Goal: Transaction & Acquisition: Purchase product/service

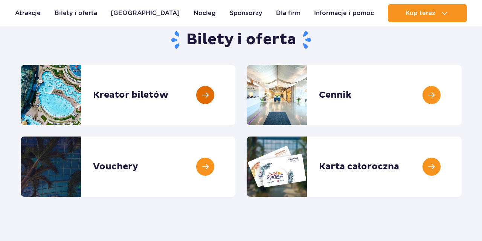
scroll to position [78, 0]
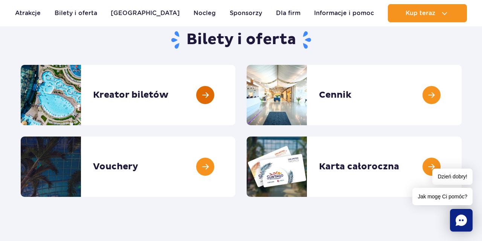
click at [235, 95] on link at bounding box center [235, 95] width 0 height 60
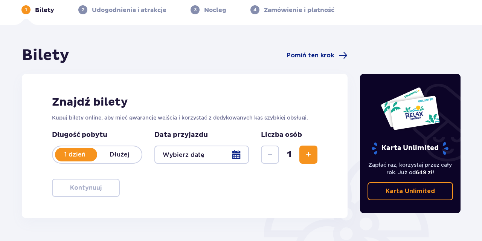
scroll to position [39, 0]
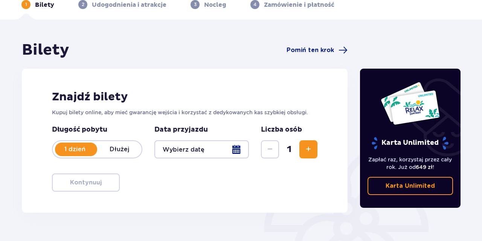
click at [236, 148] on div at bounding box center [201, 149] width 95 height 18
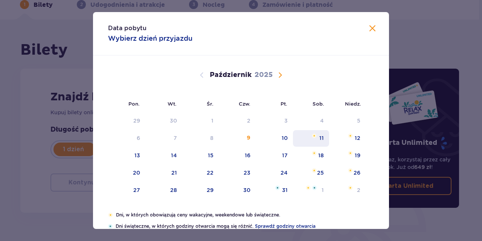
click at [323, 138] on div "11" at bounding box center [321, 138] width 5 height 8
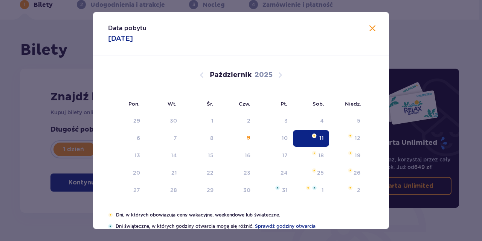
type input "[DATE]"
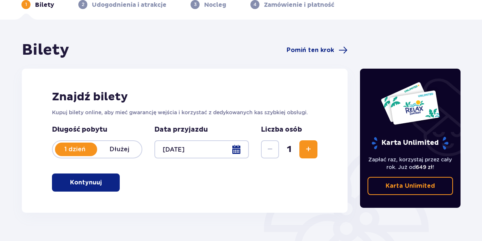
click at [101, 185] on span "button" at bounding box center [103, 182] width 9 height 9
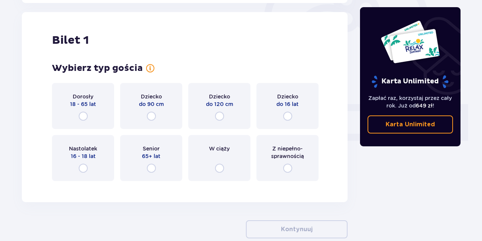
scroll to position [252, 0]
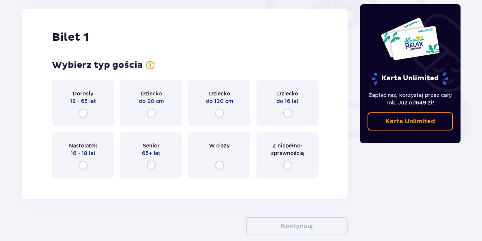
click at [83, 113] on input "radio" at bounding box center [83, 112] width 9 height 9
radio input "true"
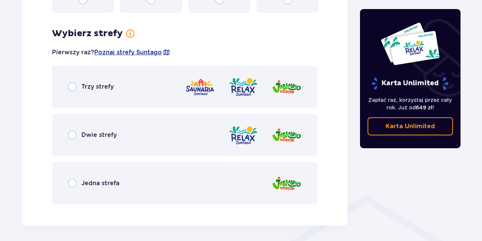
scroll to position [435, 0]
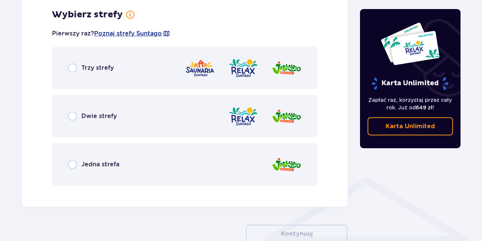
click at [112, 164] on span "Jedna strefa" at bounding box center [100, 164] width 38 height 8
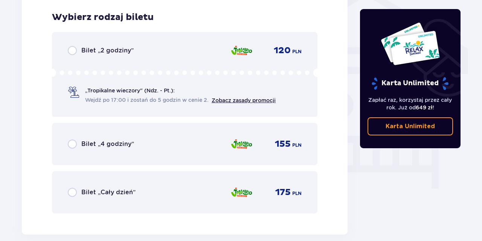
scroll to position [627, 0]
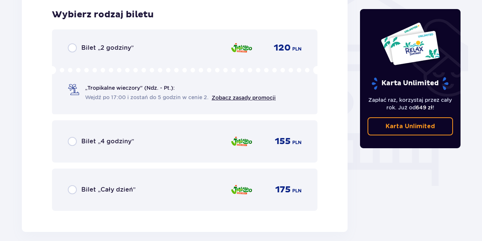
click at [101, 189] on span "Bilet „Cały dzień”" at bounding box center [108, 189] width 54 height 8
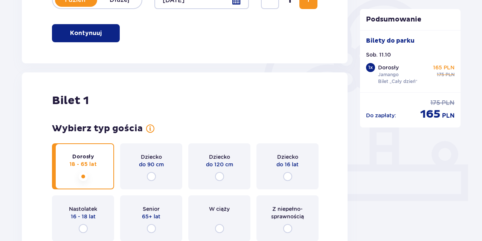
scroll to position [32, 0]
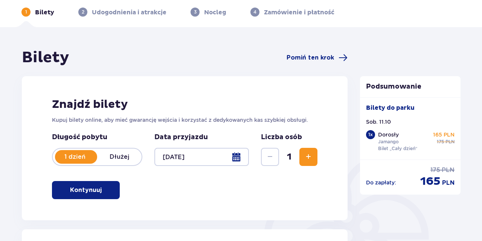
click at [319, 155] on div "Znajdź bilety Kupuj bilety online, aby mieć gwarancję wejścia i korzystać z ded…" at bounding box center [185, 148] width 326 height 144
click at [307, 156] on span "Zwiększ" at bounding box center [308, 156] width 9 height 9
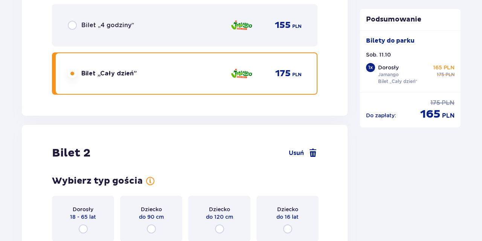
click at [307, 156] on div "Bilet 2 Usuń Wybierz typ gościa dla biletu o numerze 2 Dorosły 18 - 65 lat Dzie…" at bounding box center [185, 220] width 326 height 190
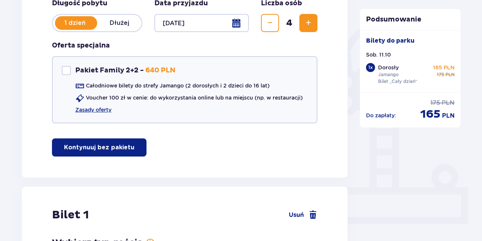
scroll to position [48, 0]
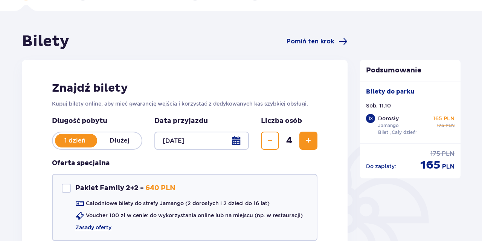
click at [272, 135] on button "Zmniejsz" at bounding box center [270, 140] width 18 height 18
click at [307, 140] on span "Zwiększ" at bounding box center [308, 140] width 9 height 9
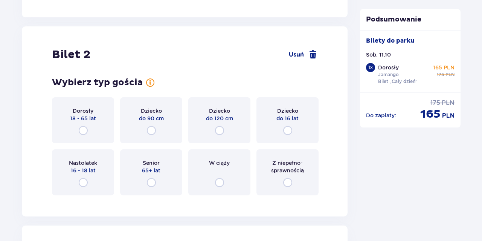
scroll to position [949, 0]
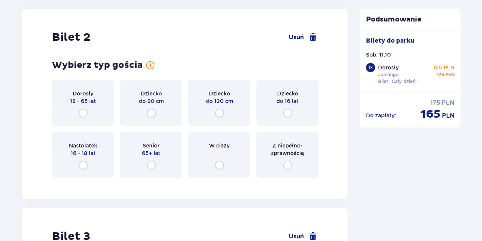
click at [82, 112] on input "radio" at bounding box center [83, 112] width 9 height 9
radio input "true"
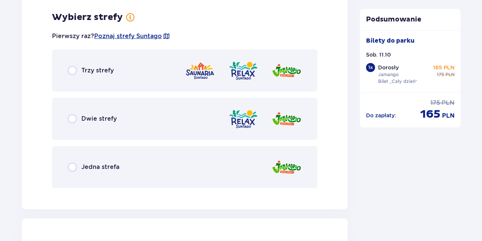
scroll to position [1172, 0]
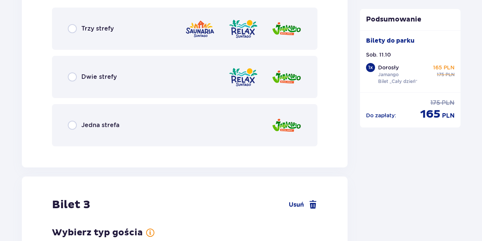
click at [73, 128] on input "radio" at bounding box center [72, 125] width 9 height 9
radio input "true"
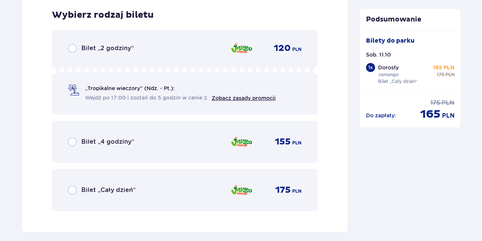
scroll to position [1324, 0]
click at [73, 188] on input "radio" at bounding box center [72, 189] width 9 height 9
radio input "true"
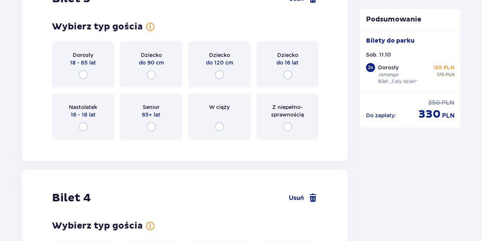
scroll to position [1595, 0]
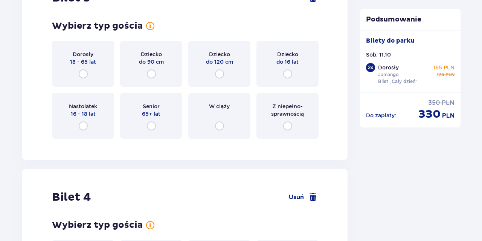
click at [86, 75] on input "radio" at bounding box center [83, 73] width 9 height 9
radio input "true"
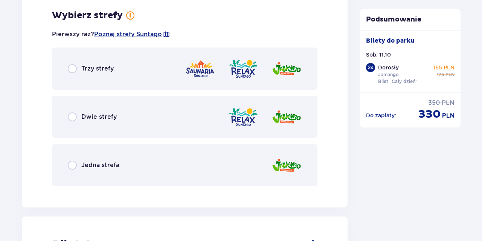
scroll to position [1740, 0]
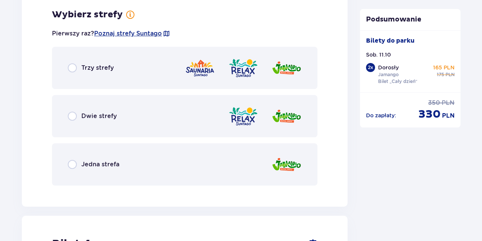
click at [71, 166] on input "radio" at bounding box center [72, 164] width 9 height 9
radio input "true"
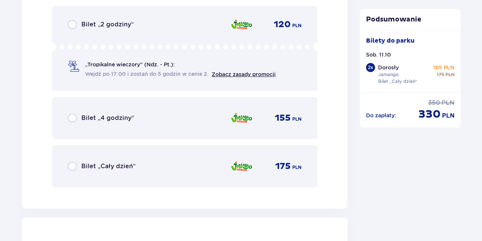
scroll to position [1970, 0]
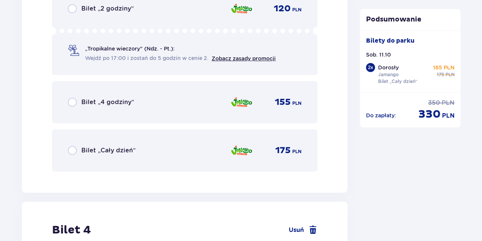
click at [77, 150] on div "Bilet „Cały dzień”" at bounding box center [102, 150] width 68 height 9
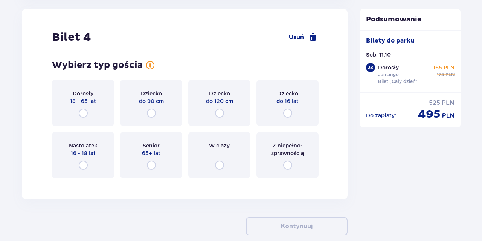
scroll to position [2124, 0]
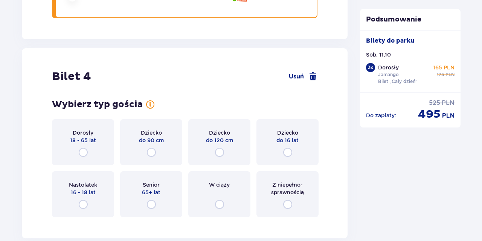
click at [85, 153] on input "radio" at bounding box center [83, 152] width 9 height 9
radio input "true"
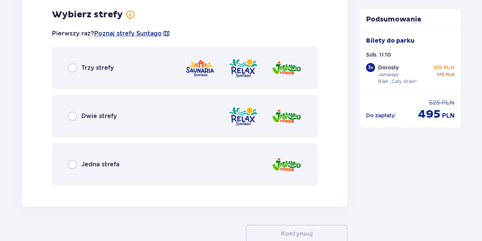
scroll to position [2347, 0]
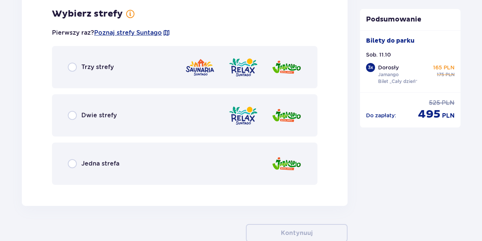
click at [70, 161] on input "radio" at bounding box center [72, 163] width 9 height 9
radio input "true"
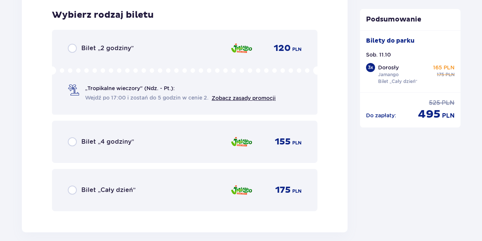
scroll to position [2538, 0]
click at [75, 189] on input "radio" at bounding box center [72, 189] width 9 height 9
radio input "true"
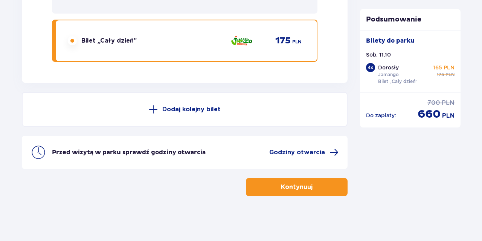
scroll to position [2452, 0]
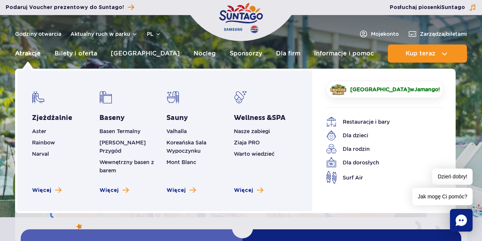
click at [39, 54] on link "Atrakcje" at bounding box center [28, 53] width 26 height 18
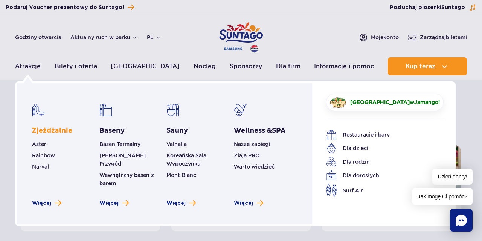
click at [55, 128] on link "Zjeżdżalnie" at bounding box center [52, 130] width 40 height 9
